Goal: Transaction & Acquisition: Purchase product/service

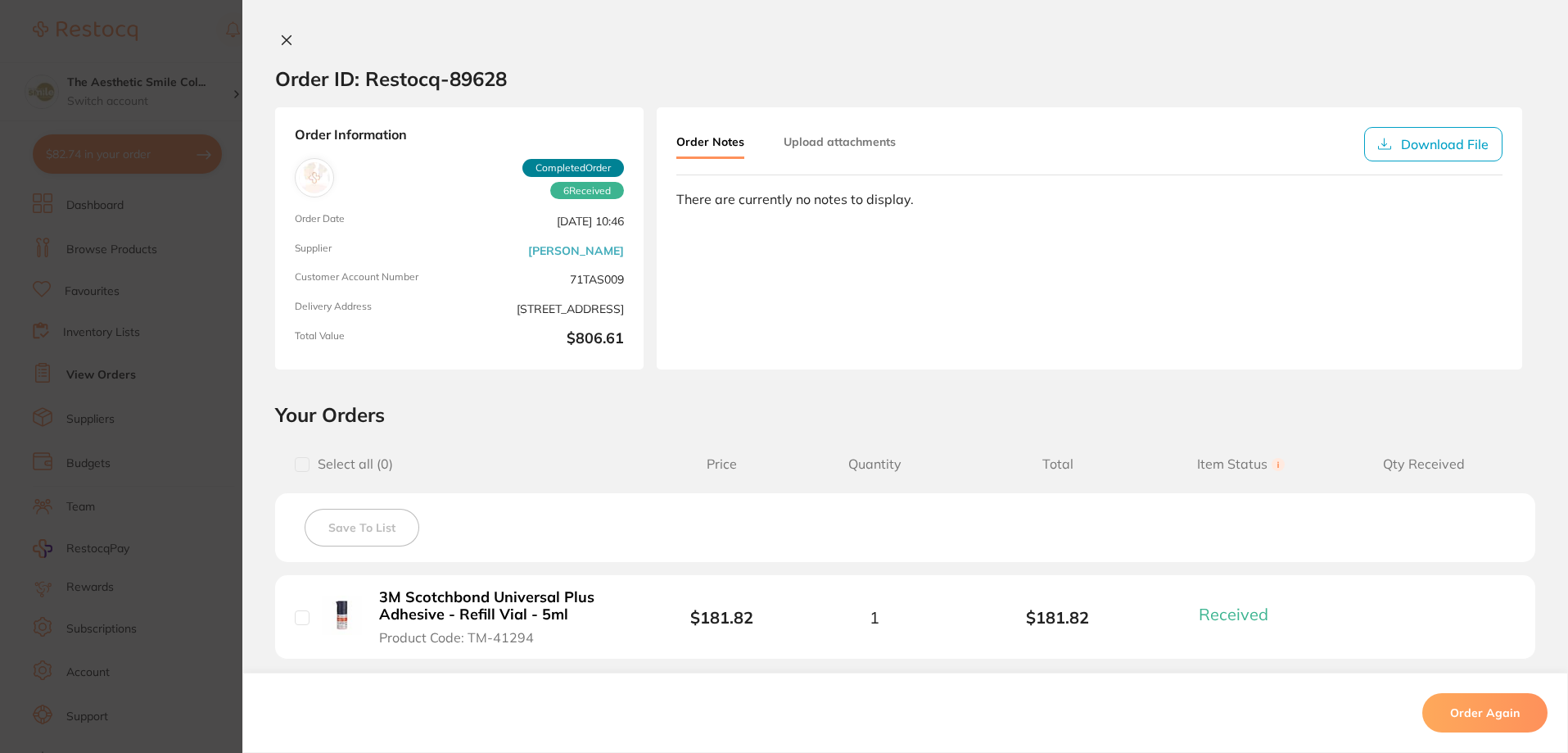
click at [288, 33] on icon at bounding box center [286, 39] width 13 height 13
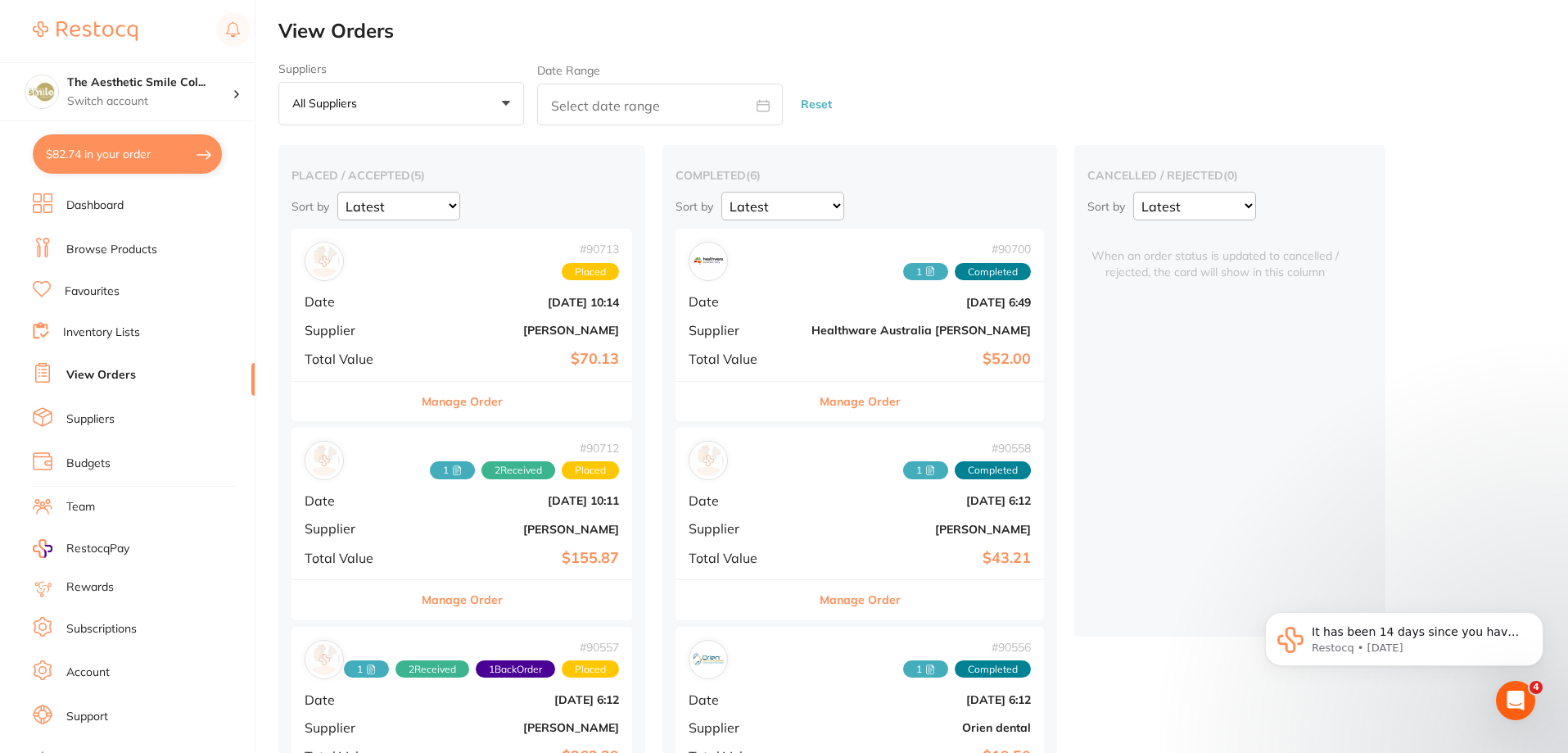
click at [111, 250] on link "Browse Products" at bounding box center [111, 250] width 91 height 16
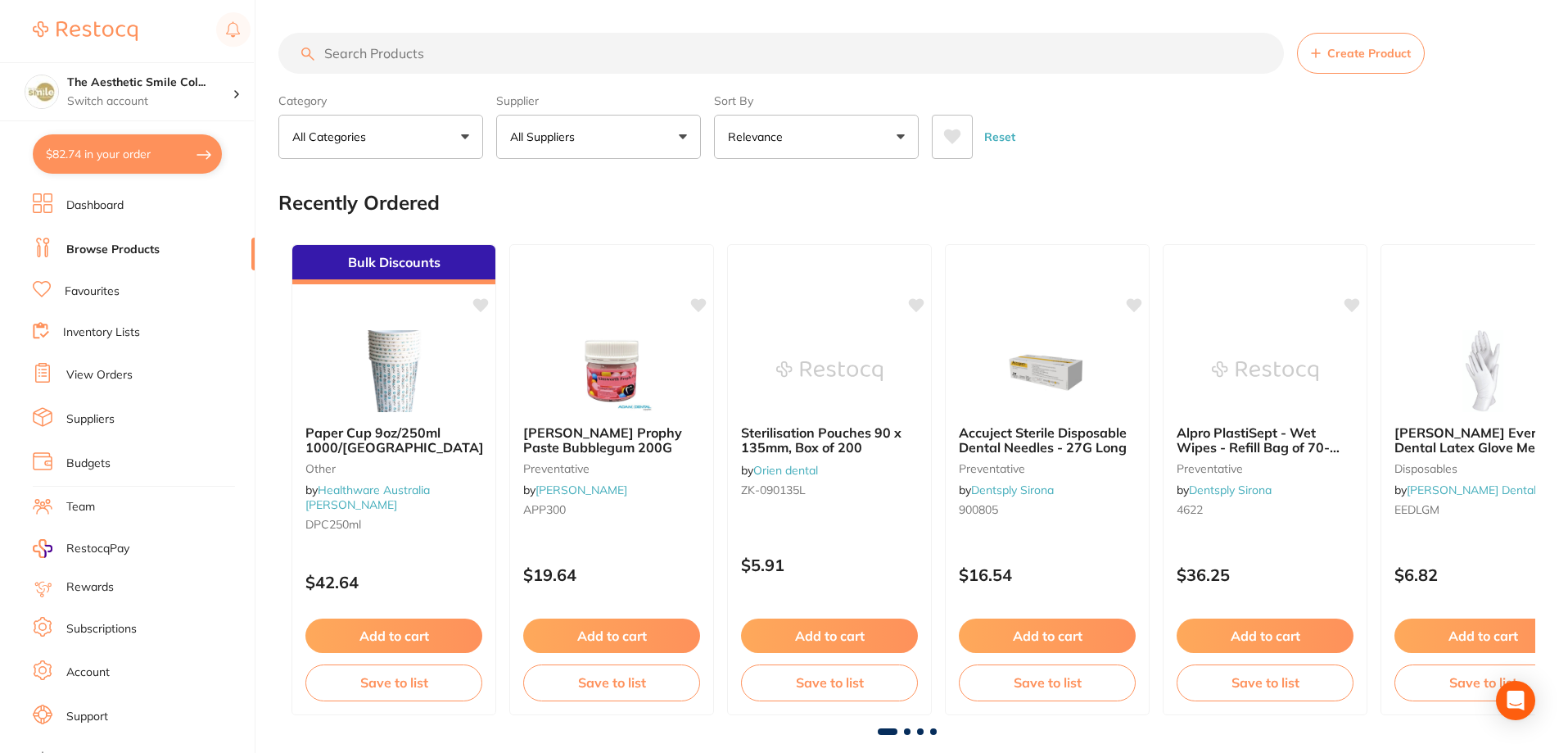
click at [401, 57] on input "search" at bounding box center [781, 53] width 1006 height 41
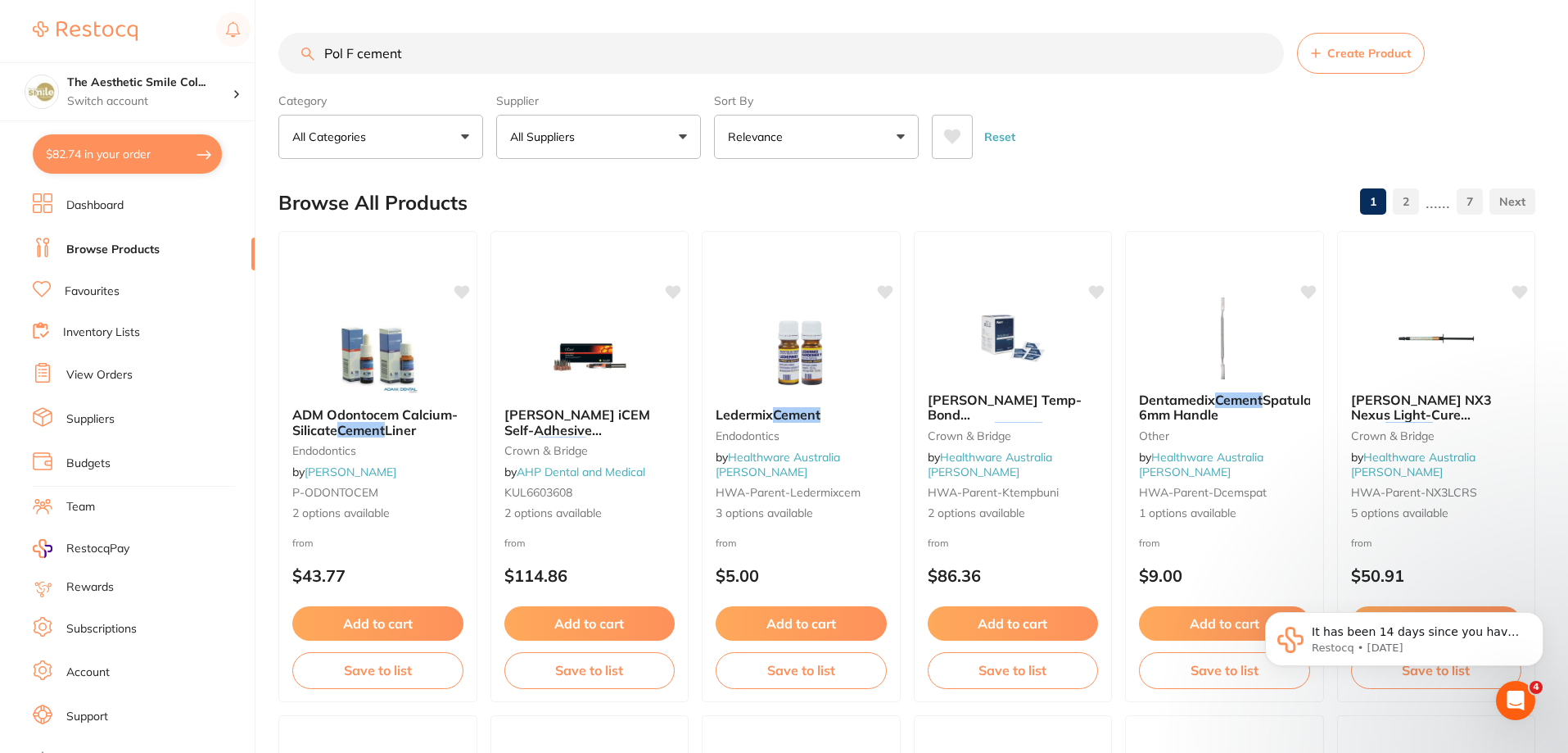
click at [343, 58] on input "Pol F cement" at bounding box center [781, 53] width 1006 height 41
click at [503, 51] on input "Poly F cement" at bounding box center [781, 53] width 1006 height 41
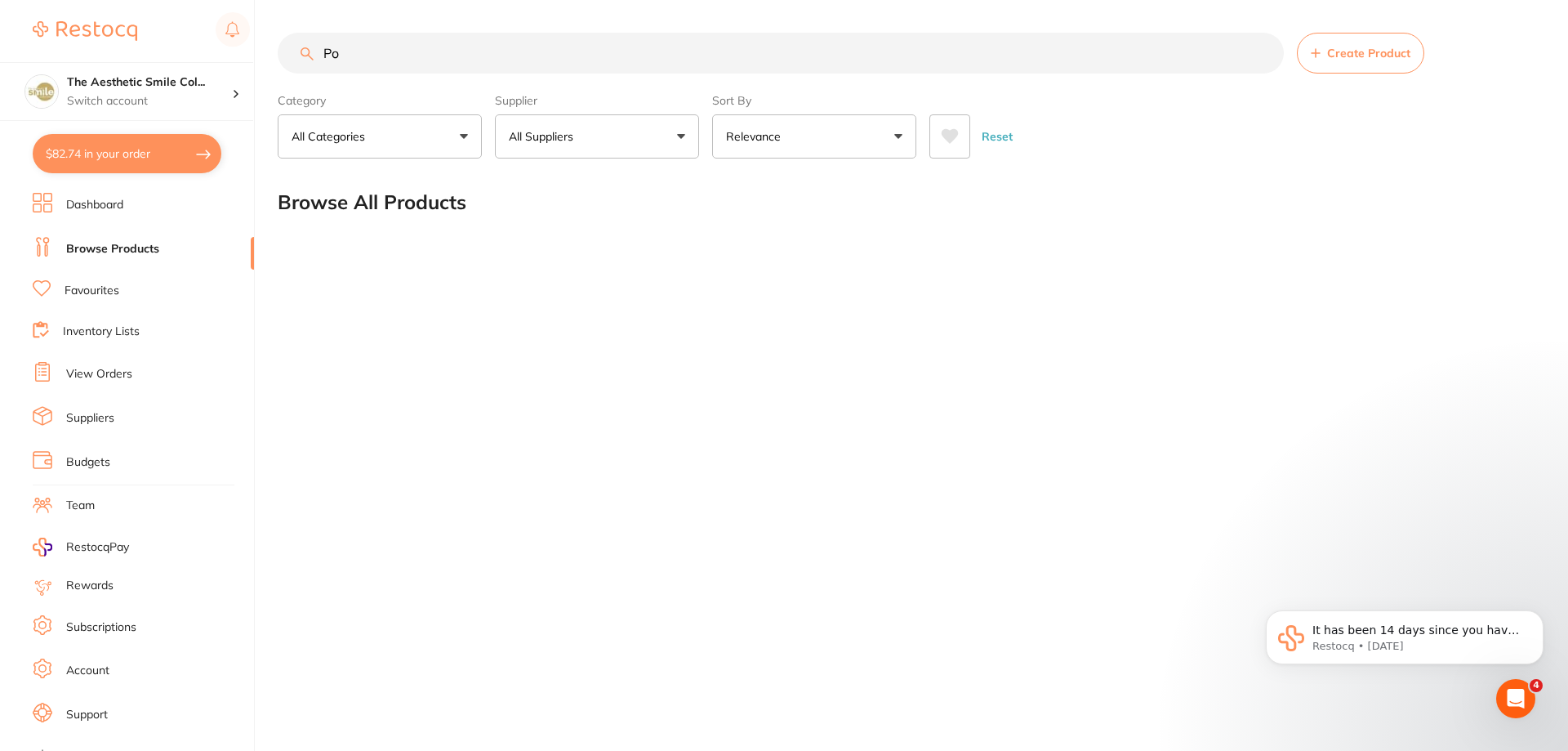
type input "P"
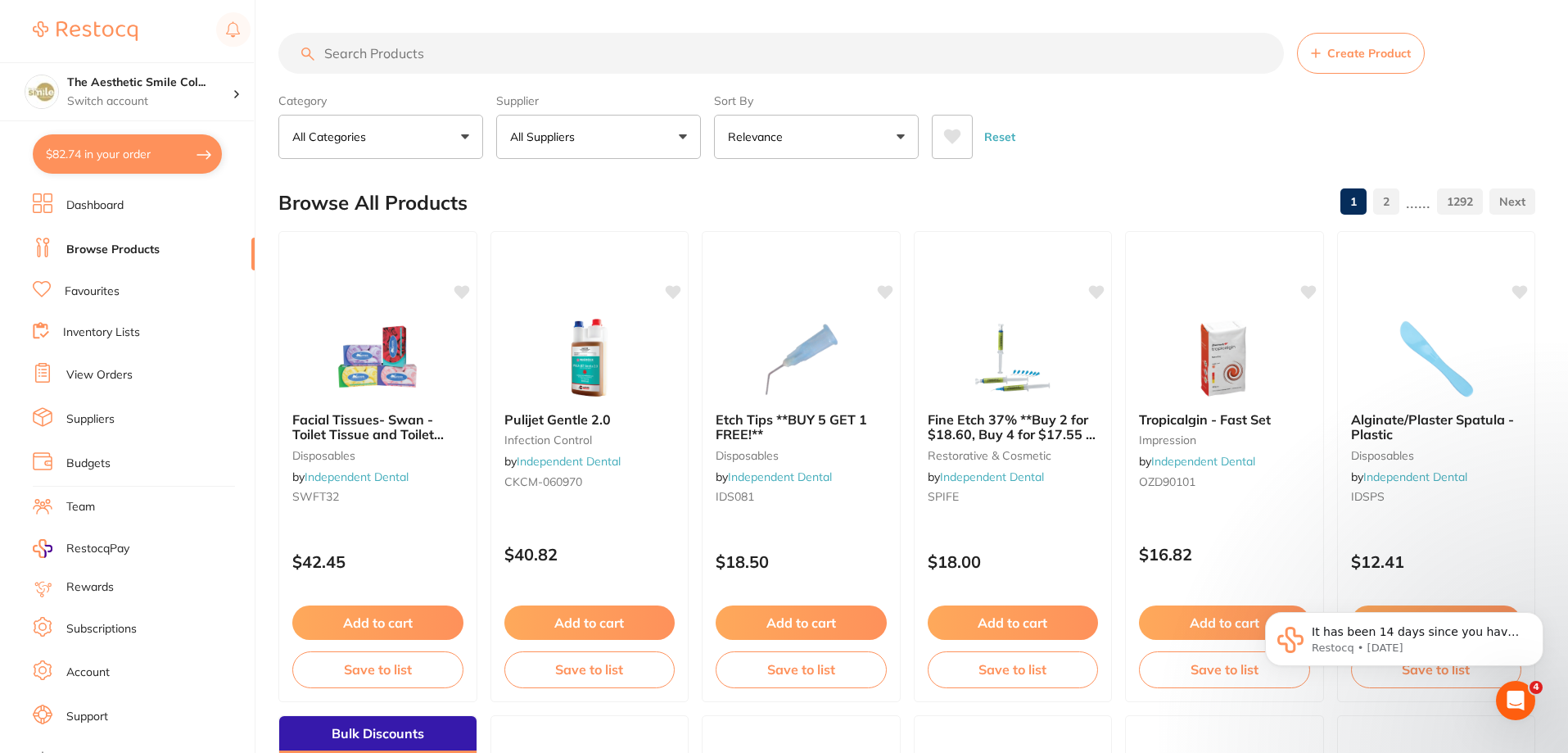
click at [430, 37] on input "search" at bounding box center [781, 53] width 1006 height 41
type input "poly F plus"
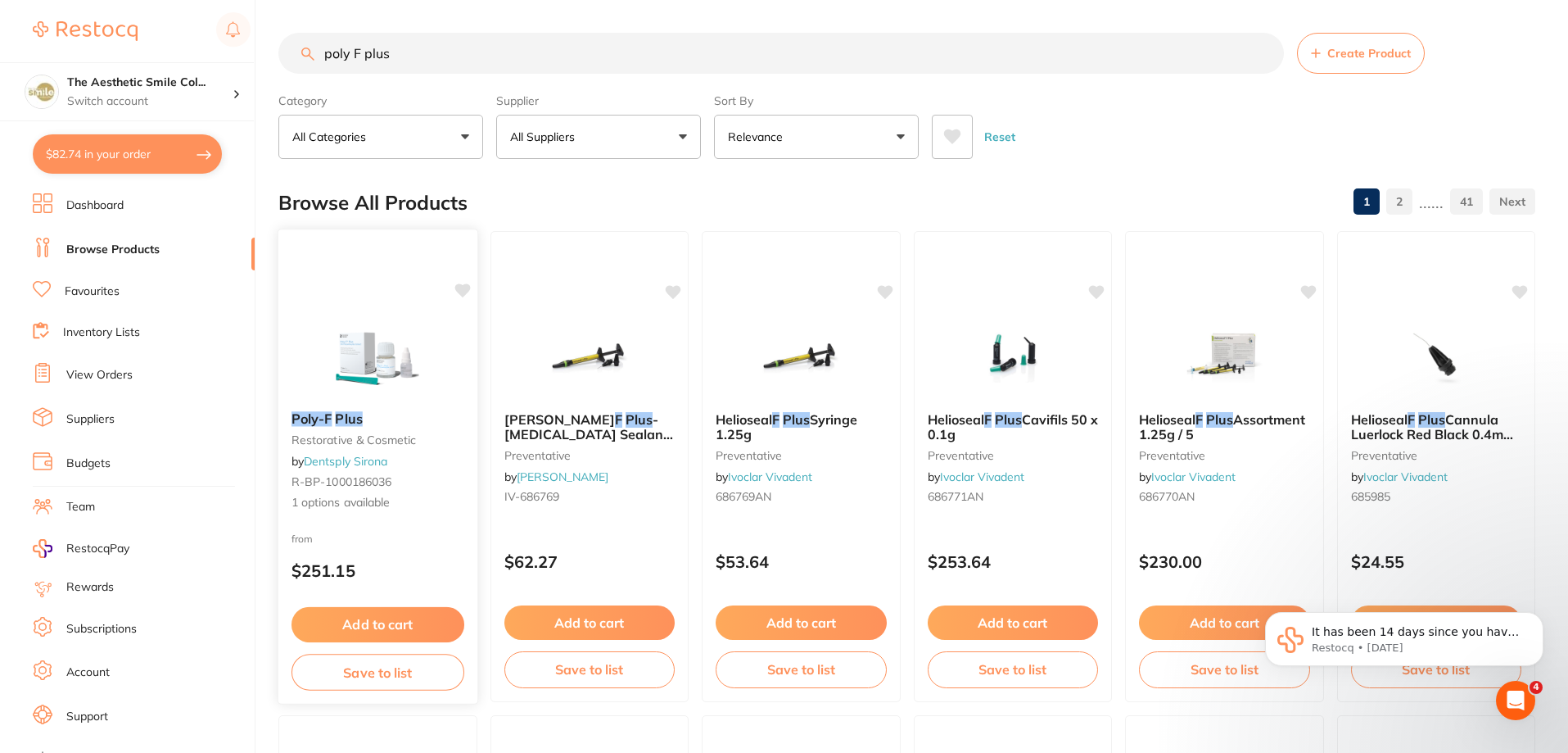
click at [389, 616] on button "Add to cart" at bounding box center [378, 624] width 173 height 35
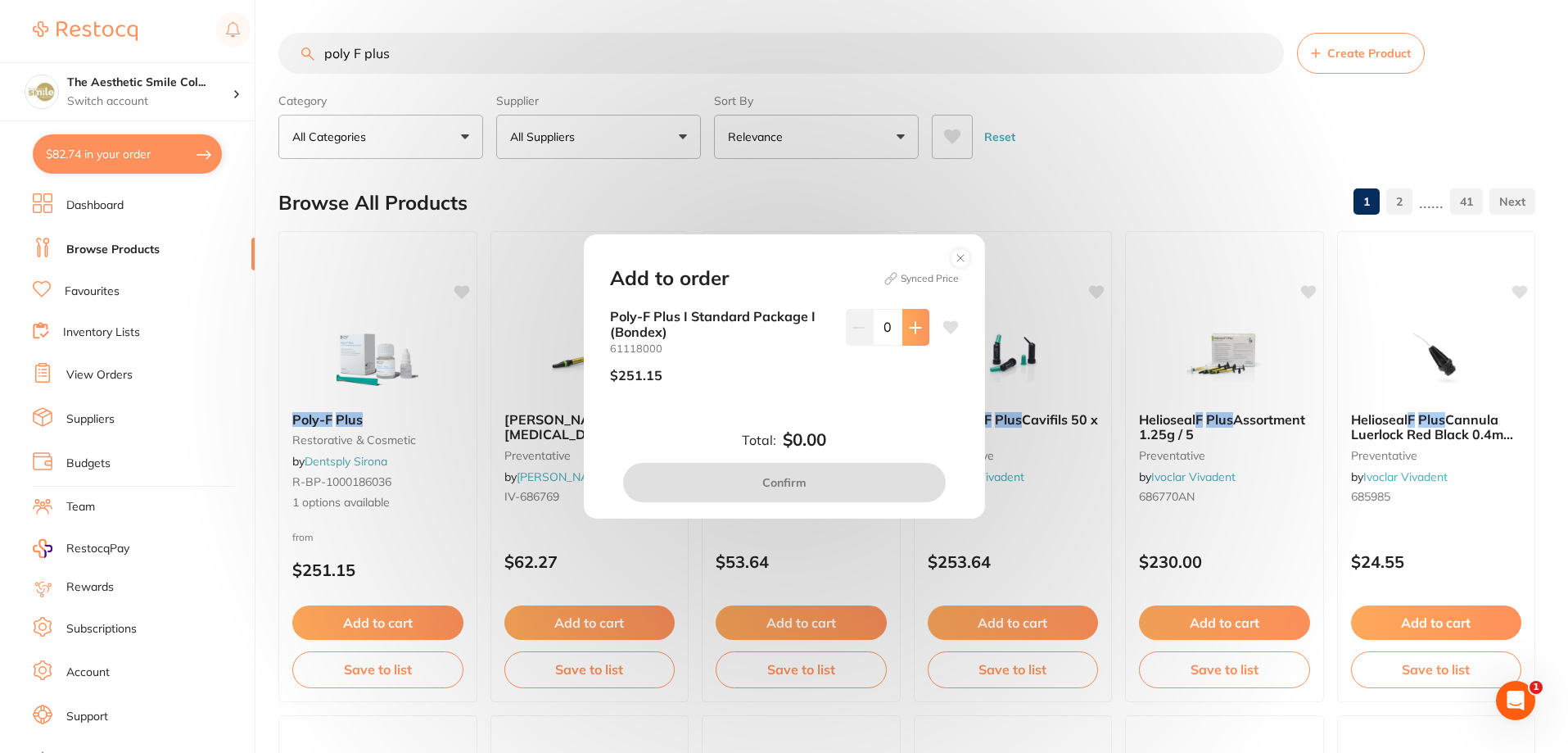
click at [918, 336] on button at bounding box center [916, 327] width 27 height 36
type input "1"
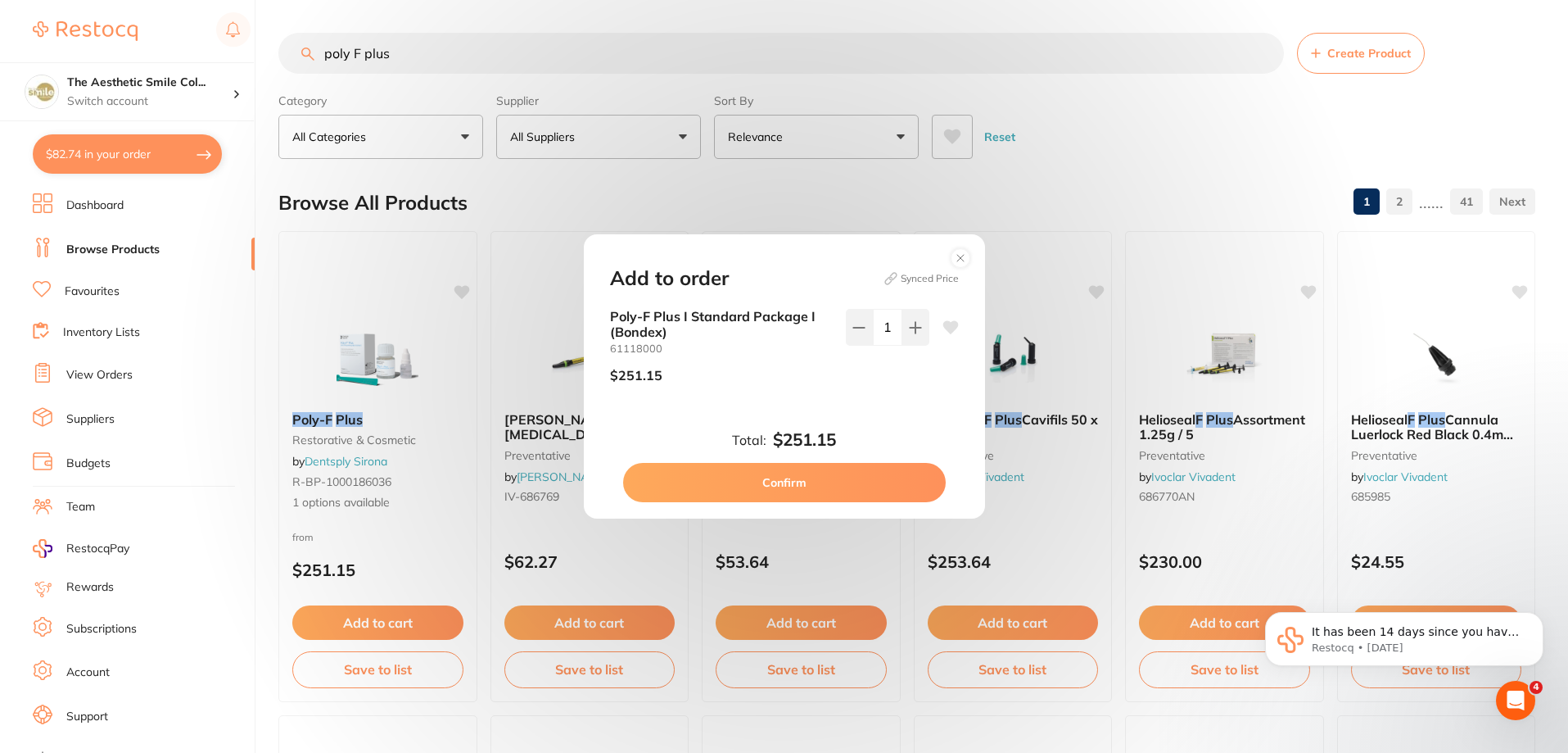
click at [785, 480] on button "Confirm" at bounding box center [784, 483] width 322 height 39
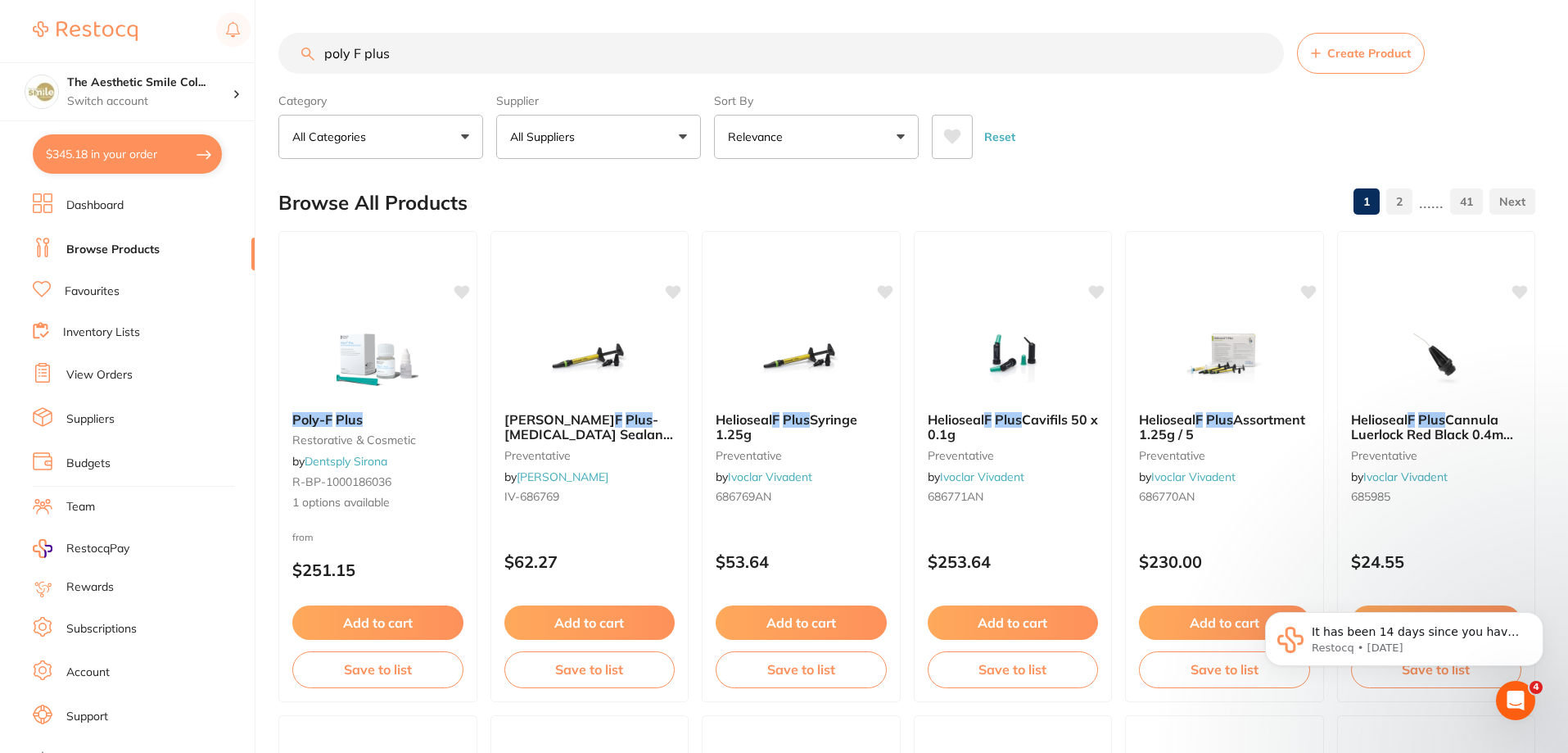
click at [144, 159] on button "$345.18 in your order" at bounding box center [127, 154] width 189 height 39
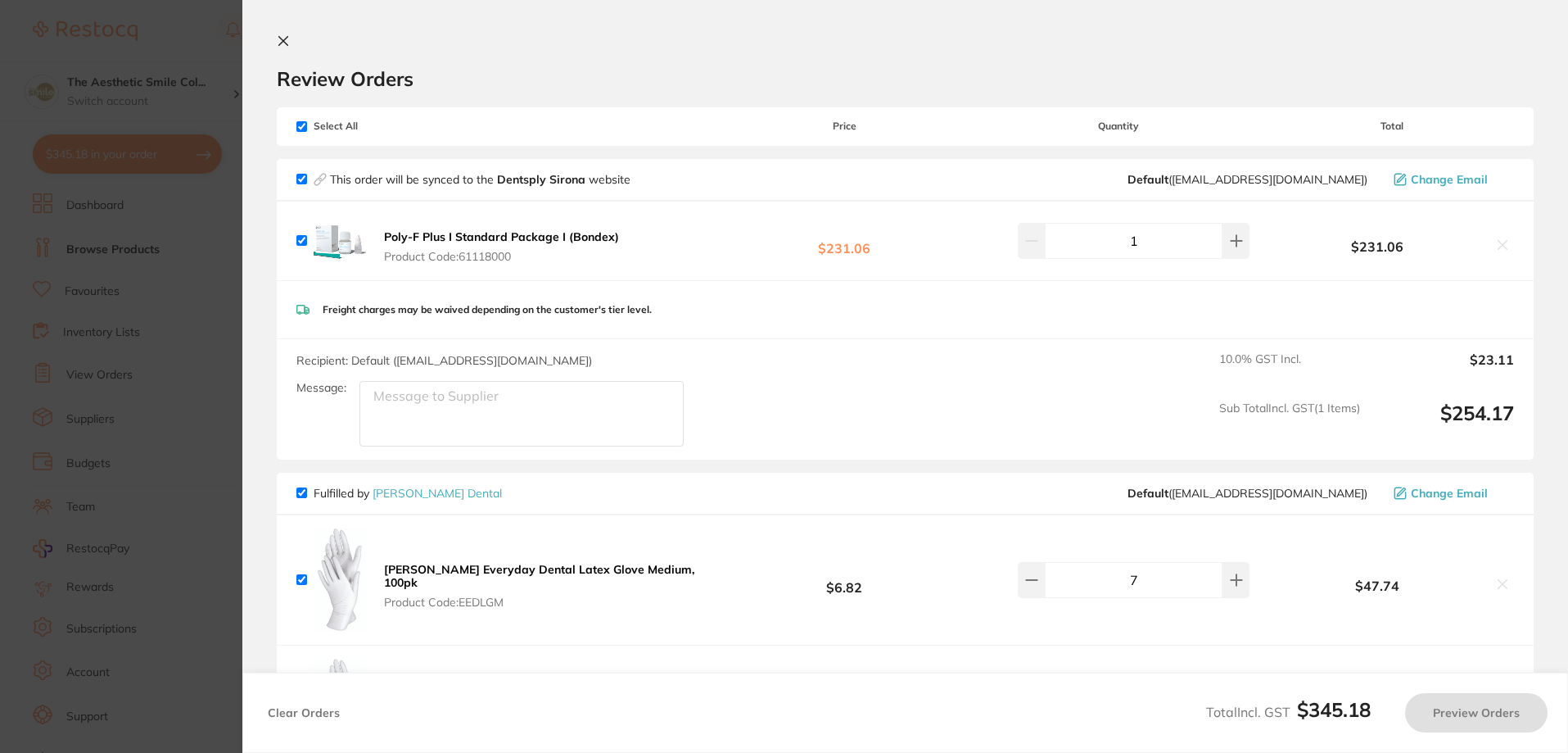
checkbox input "true"
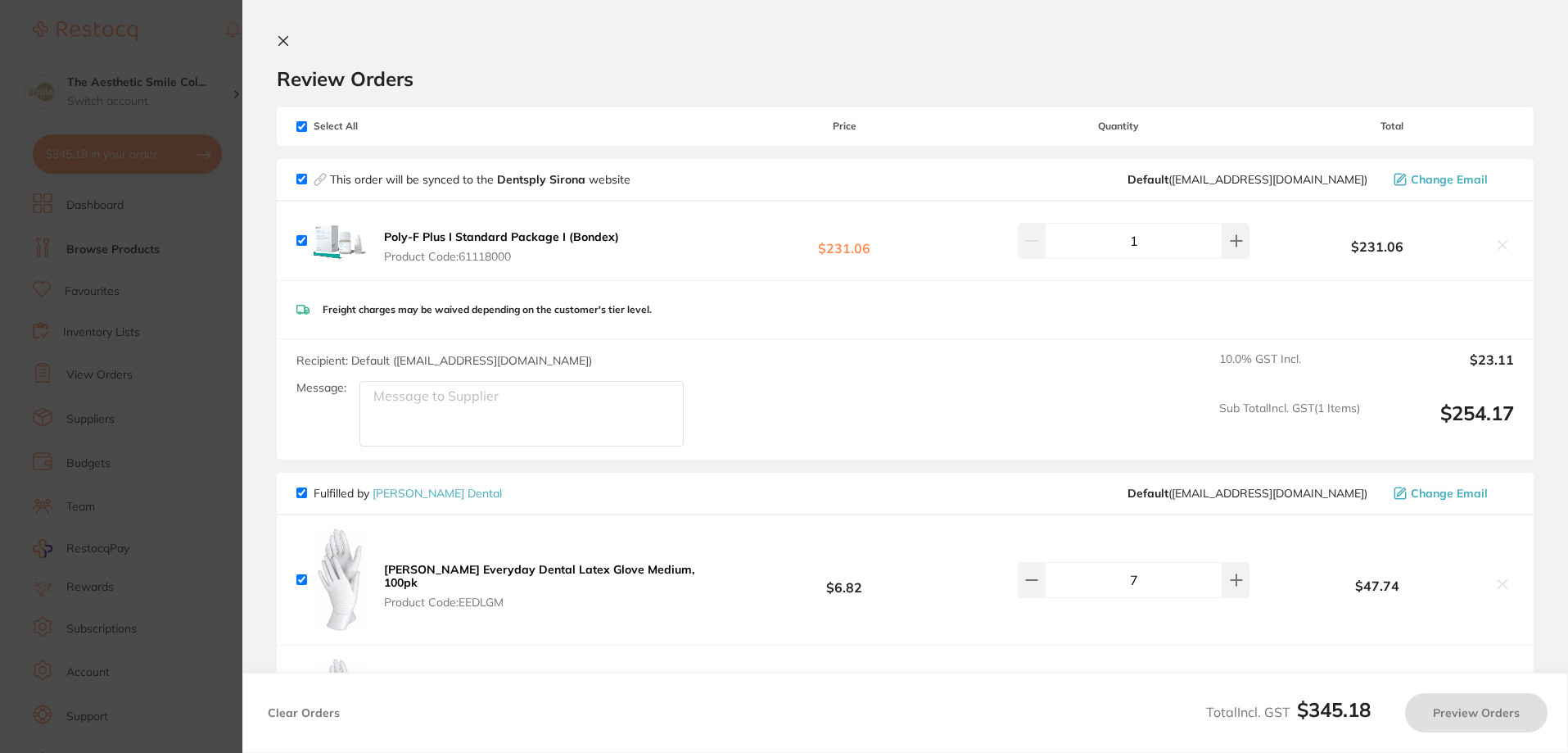
checkbox input "true"
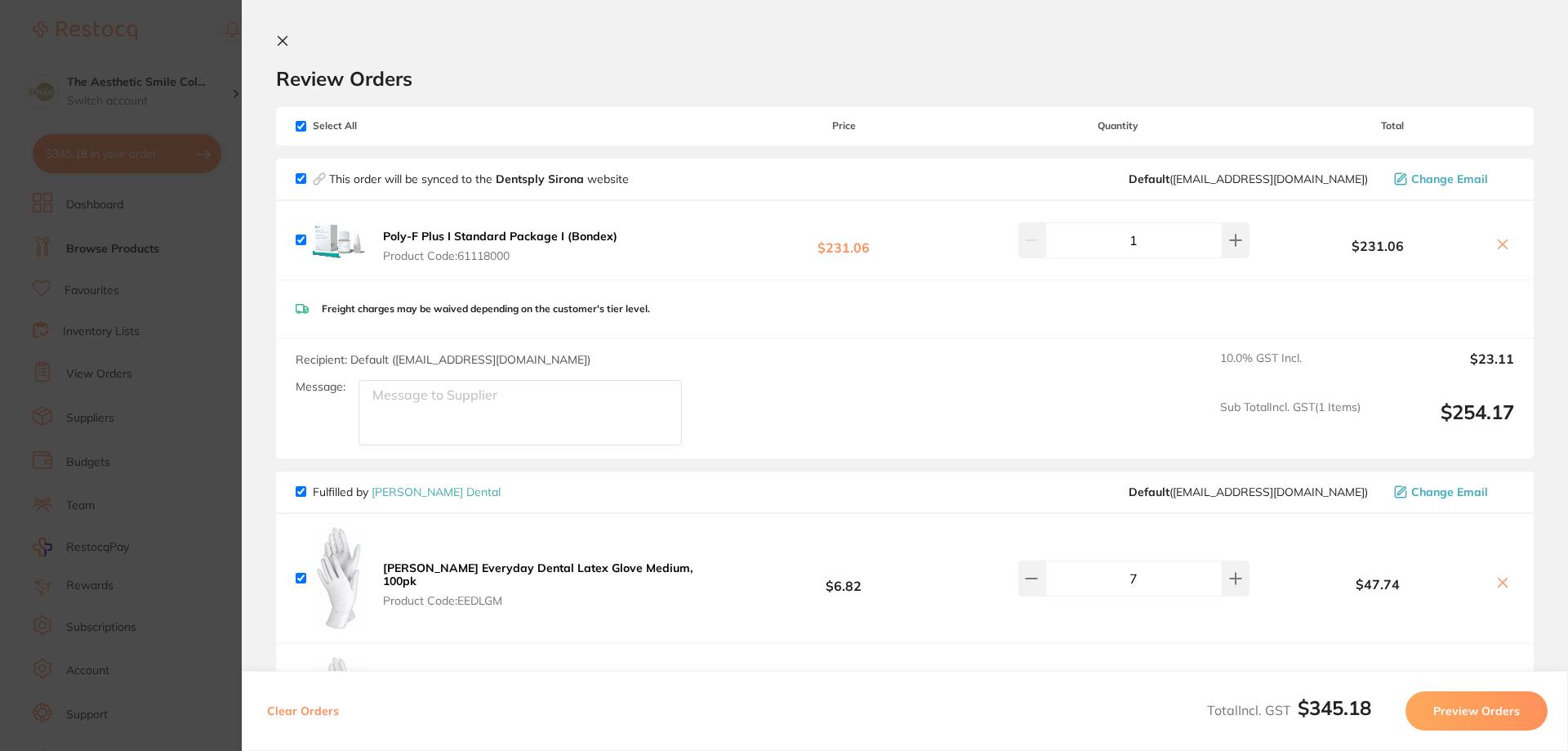
scroll to position [82, 0]
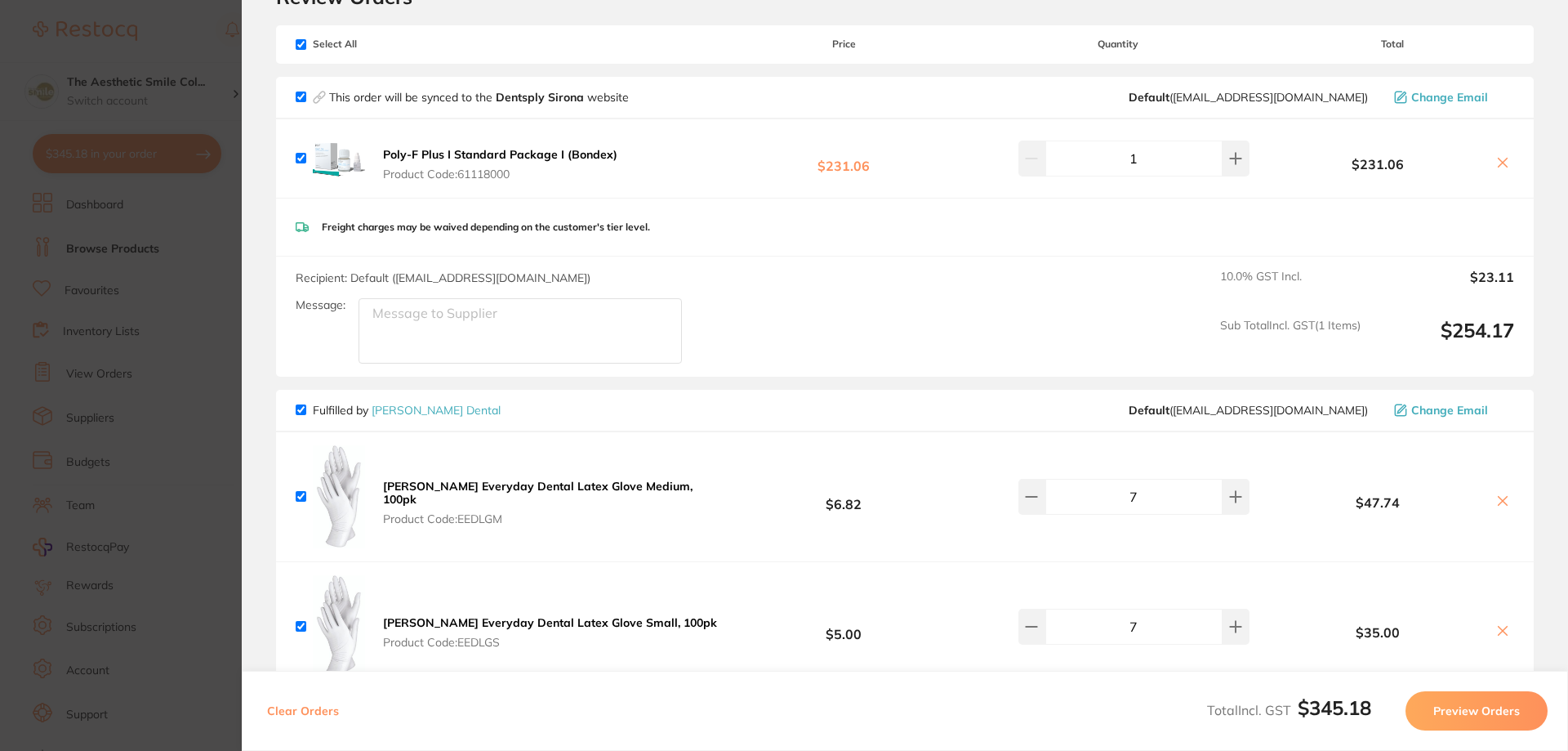
click at [1468, 707] on button "Preview Orders" at bounding box center [1477, 711] width 142 height 39
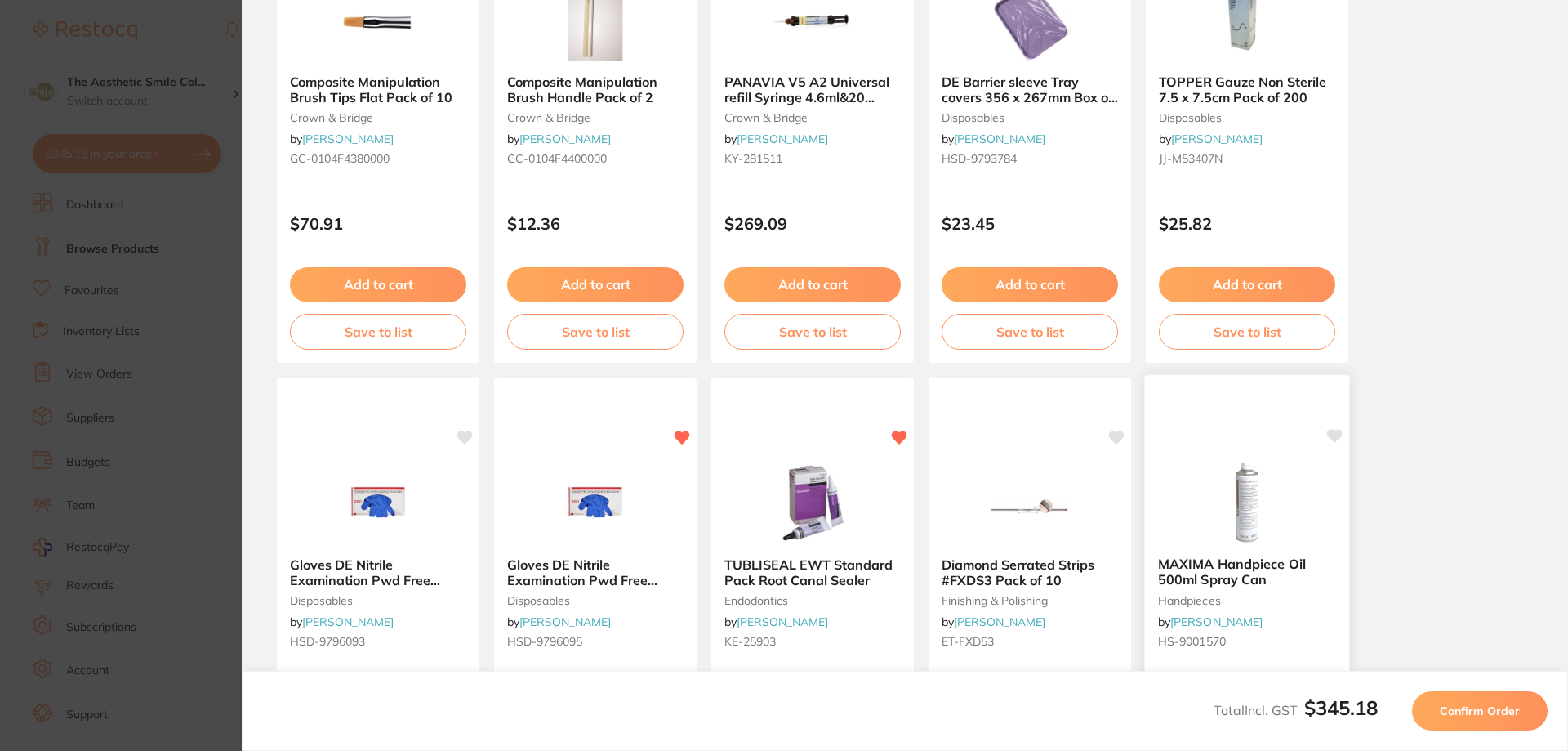
scroll to position [327, 0]
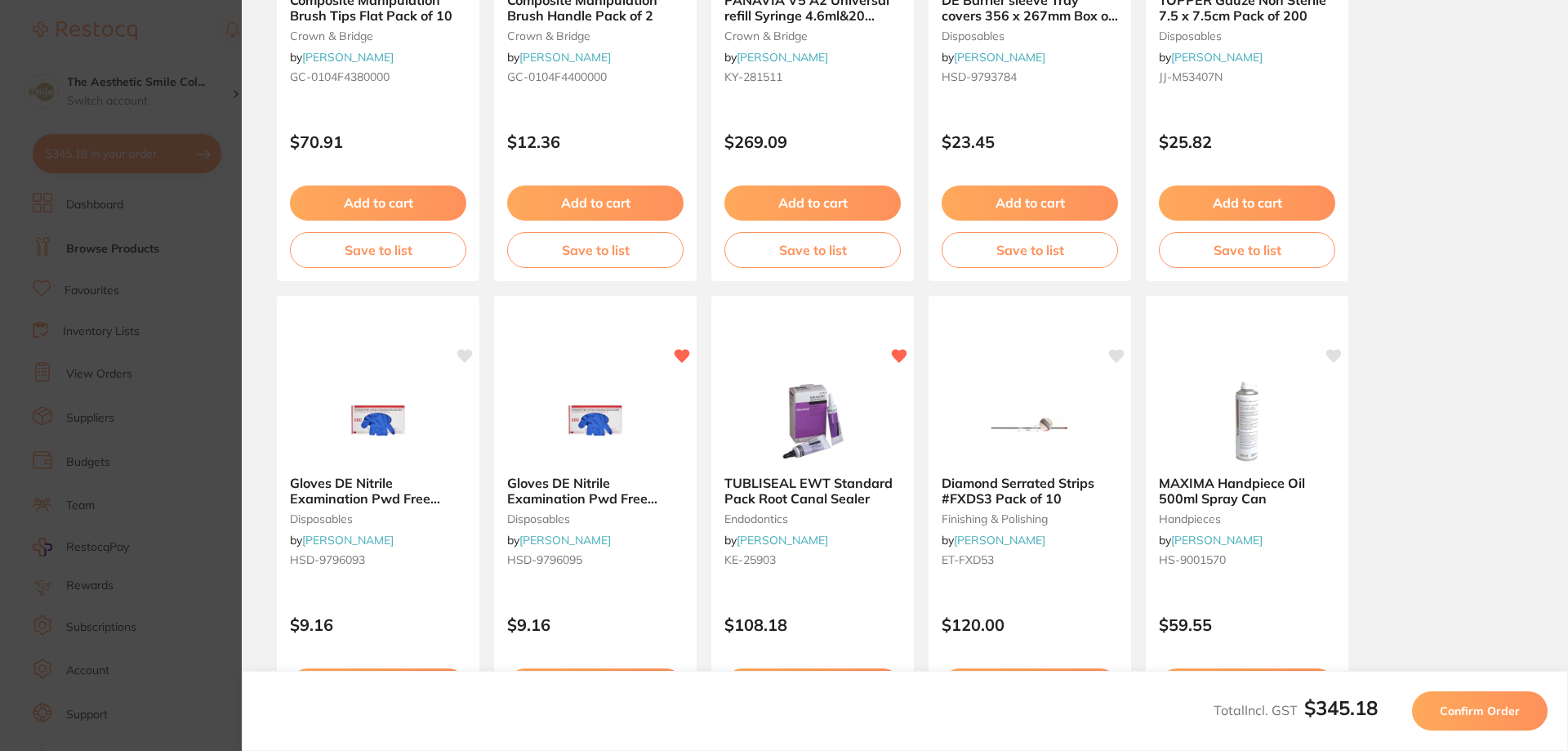
click at [1448, 701] on button "Confirm Order" at bounding box center [1479, 711] width 136 height 39
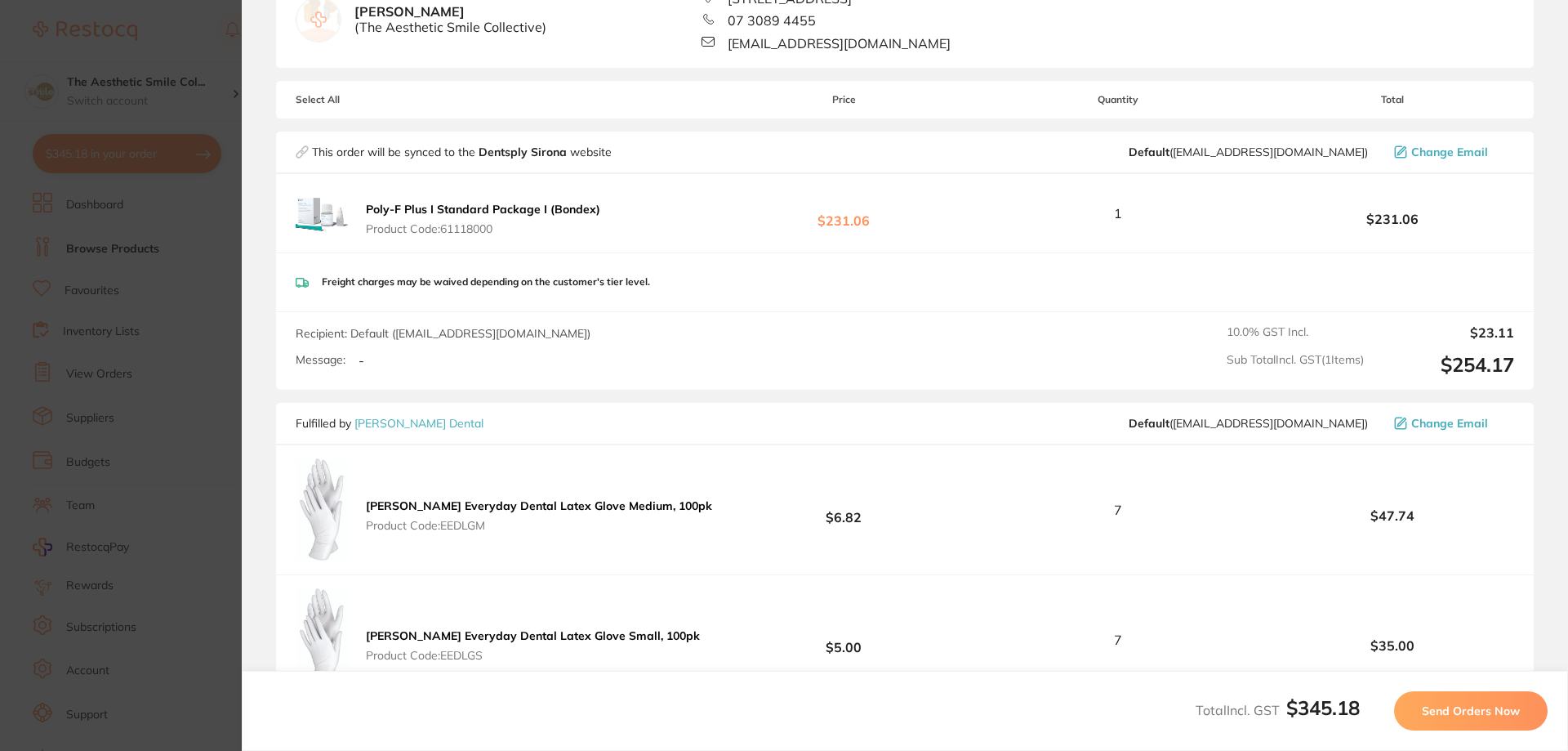
scroll to position [245, 0]
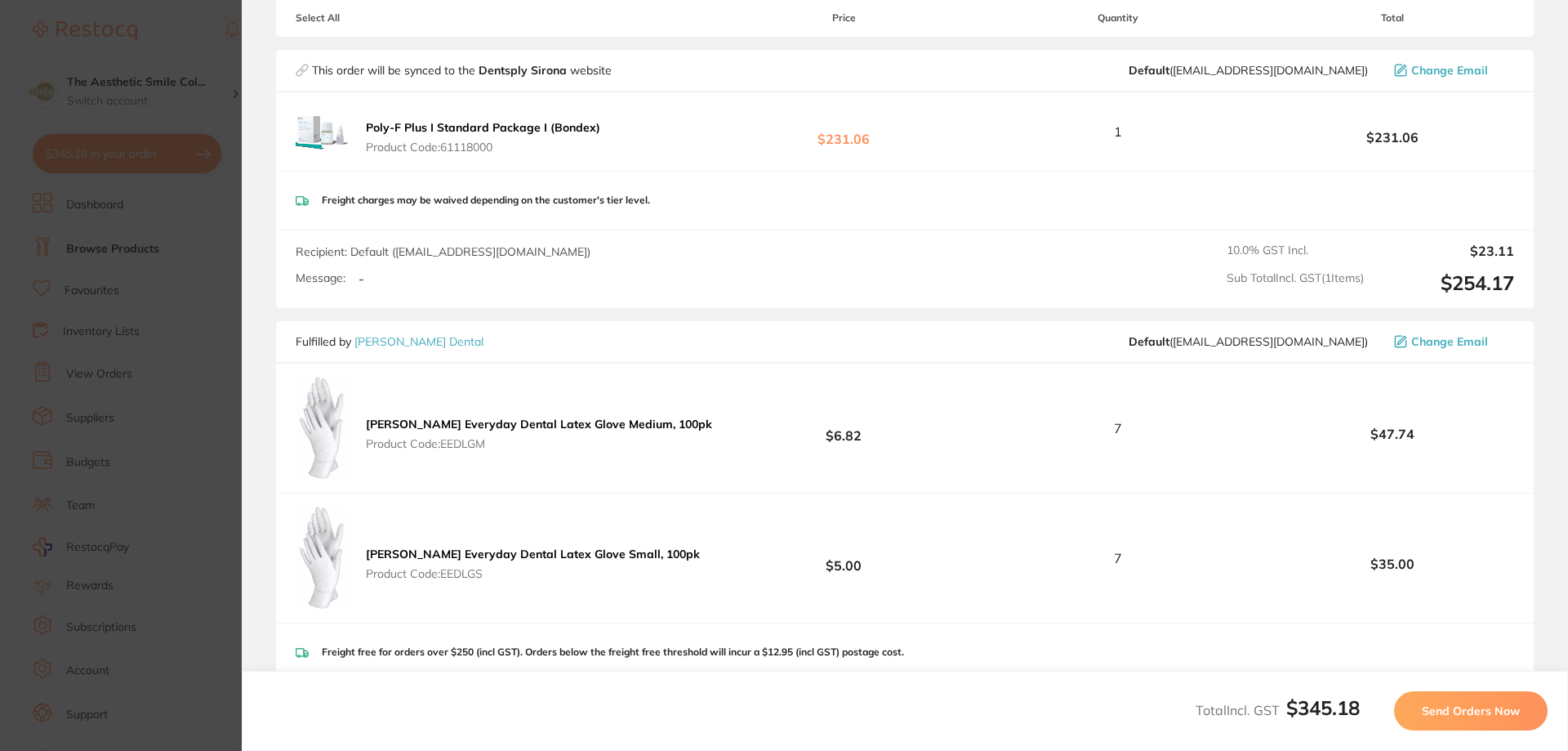
click at [1453, 701] on button "Send Orders Now" at bounding box center [1471, 711] width 154 height 39
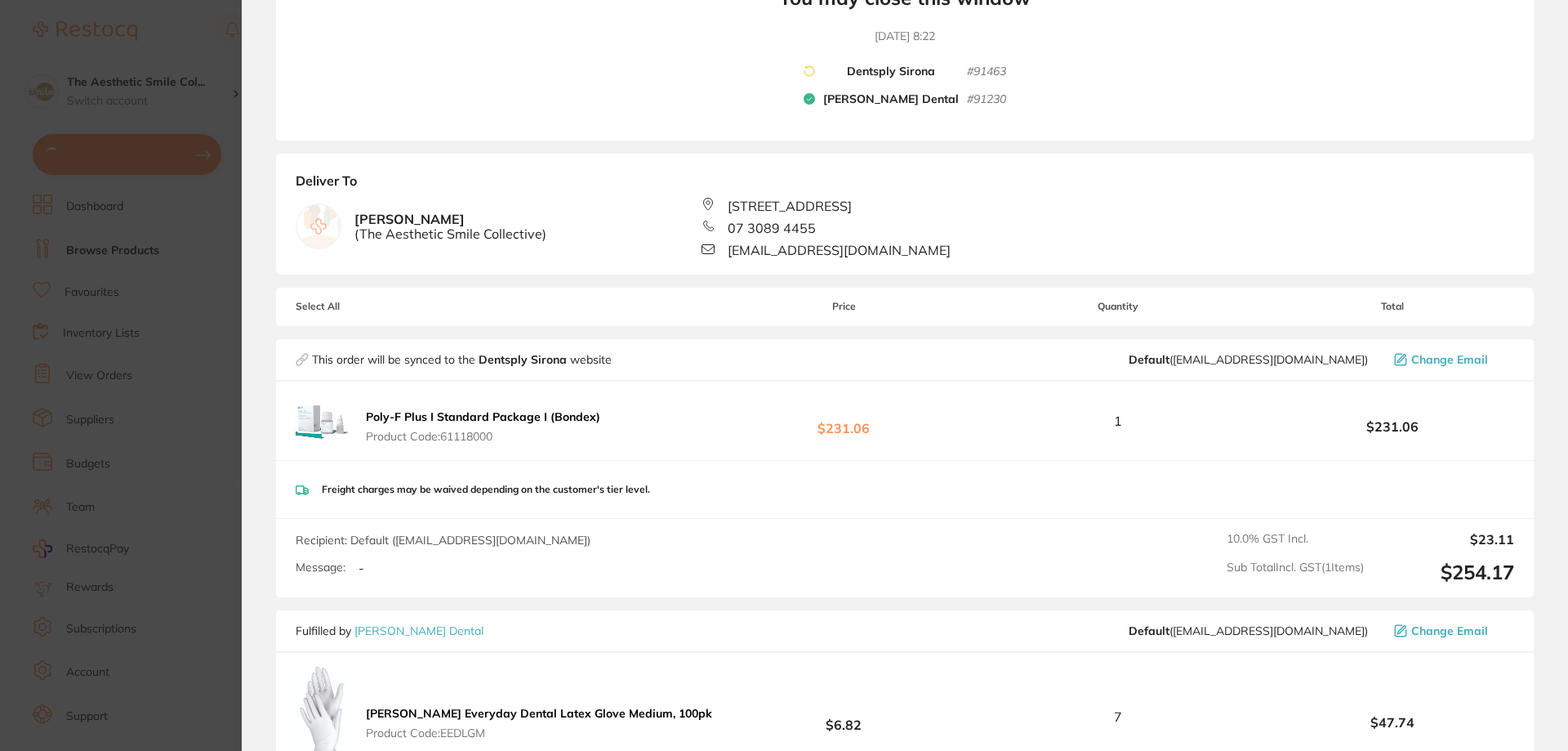
scroll to position [0, 0]
